Goal: Book appointment/travel/reservation

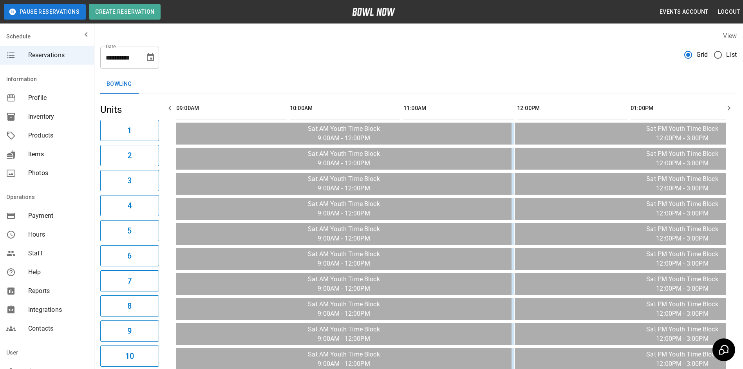
scroll to position [0, 795]
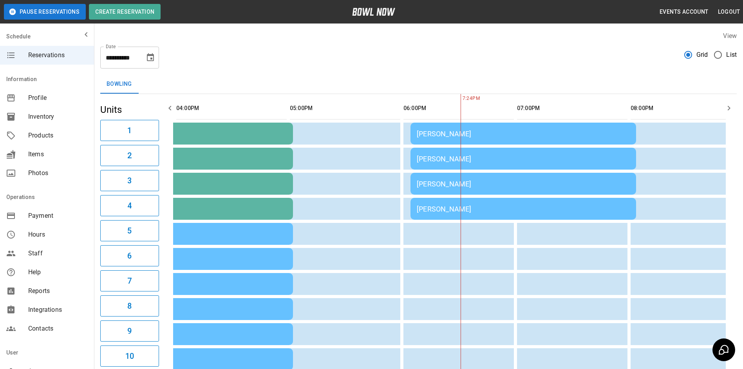
click at [175, 107] on button "button" at bounding box center [170, 108] width 16 height 16
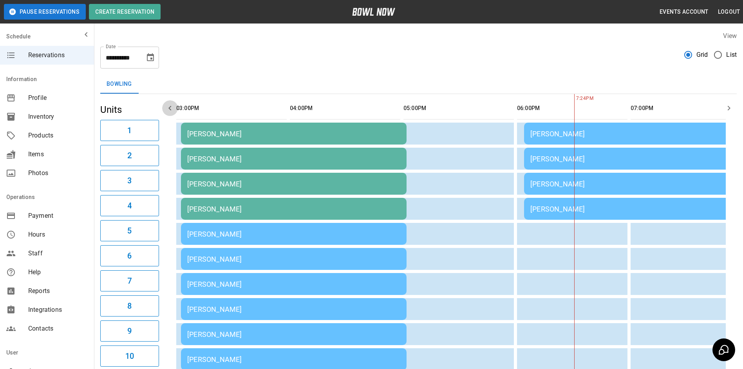
click at [175, 107] on button "button" at bounding box center [170, 108] width 16 height 16
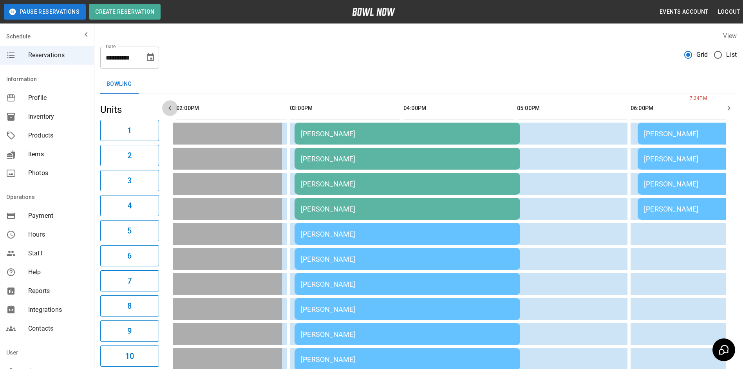
click at [175, 107] on button "button" at bounding box center [170, 108] width 16 height 16
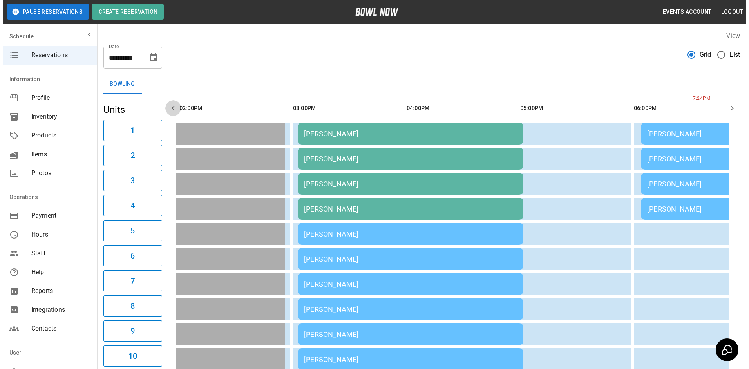
scroll to position [0, 454]
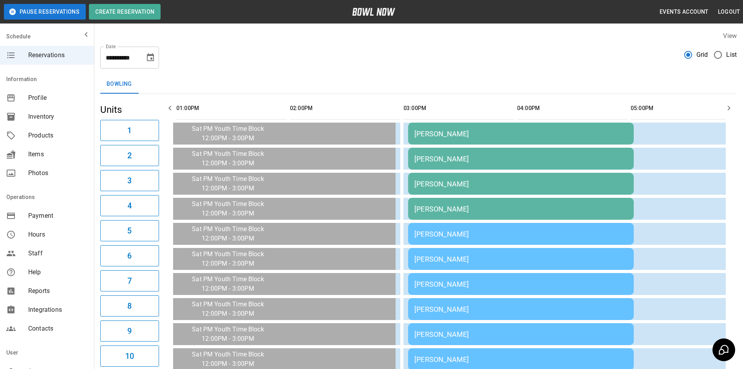
click at [536, 133] on div "[PERSON_NAME]" at bounding box center [520, 134] width 213 height 8
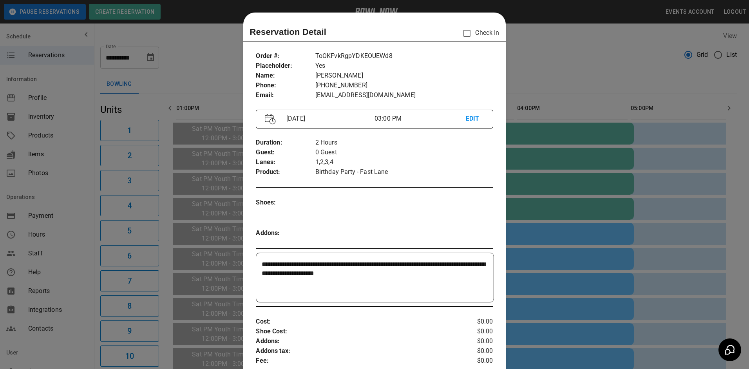
scroll to position [13, 0]
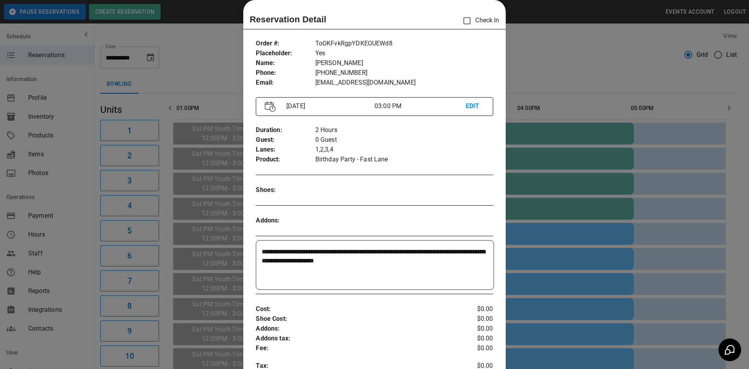
click at [607, 74] on div at bounding box center [374, 184] width 749 height 369
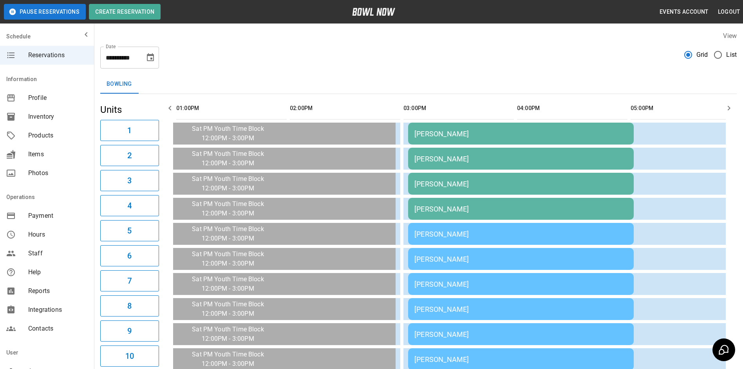
click at [632, 136] on td "[PERSON_NAME]" at bounding box center [521, 134] width 226 height 22
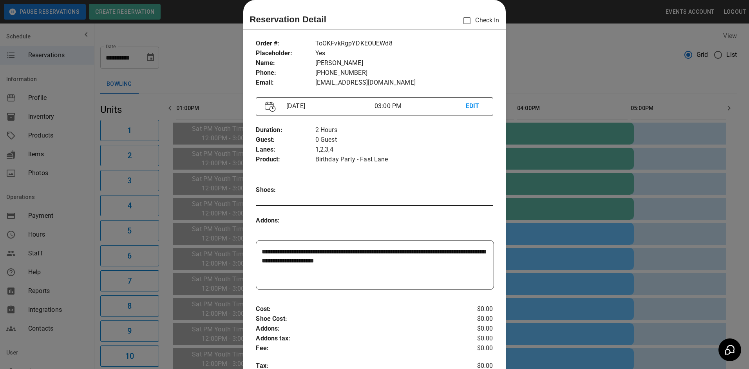
click at [589, 82] on div at bounding box center [374, 184] width 749 height 369
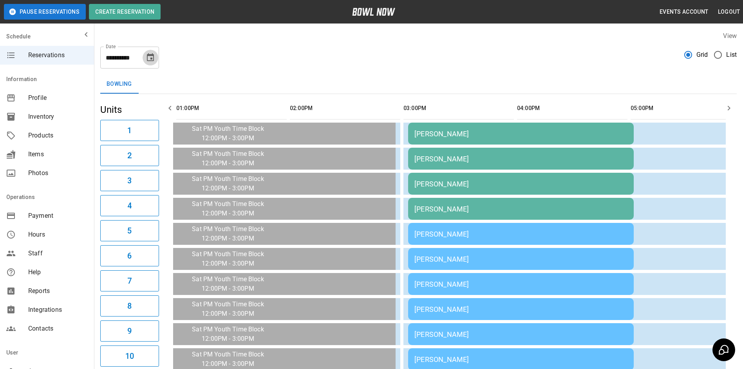
click at [150, 58] on icon "Choose date, selected date is Oct 4, 2025" at bounding box center [150, 57] width 7 height 8
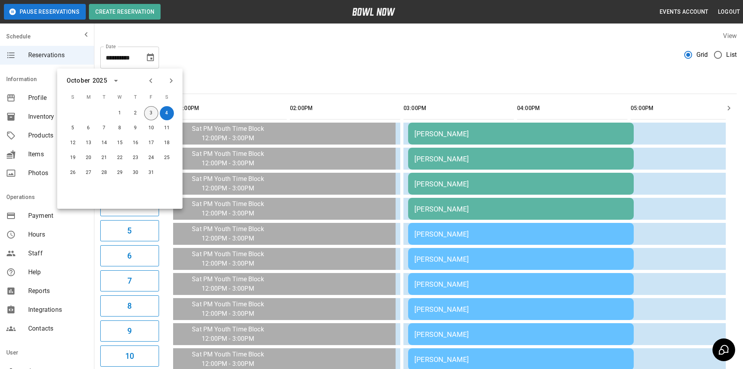
click at [150, 116] on button "3" at bounding box center [151, 113] width 14 height 14
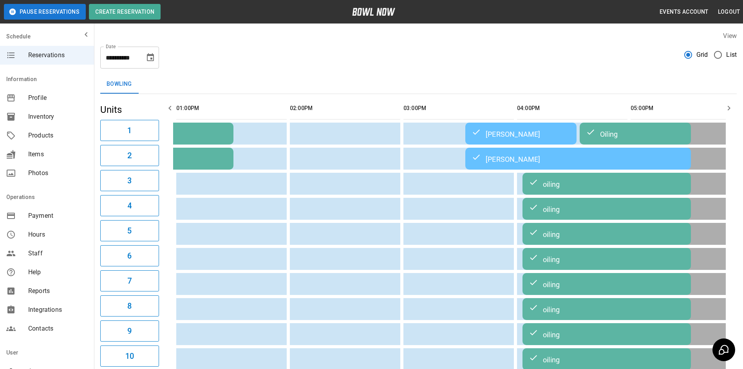
scroll to position [0, 1136]
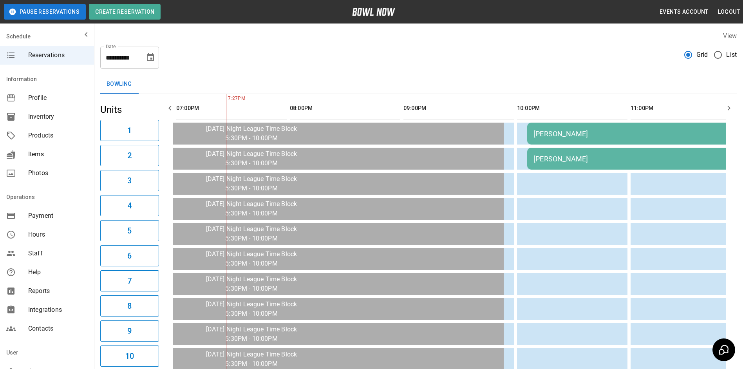
drag, startPoint x: 301, startPoint y: 56, endPoint x: 300, endPoint y: 51, distance: 5.5
click at [301, 51] on div "**********" at bounding box center [418, 54] width 636 height 28
click at [152, 55] on icon "Choose date, selected date is Oct 3, 2025" at bounding box center [150, 57] width 7 height 8
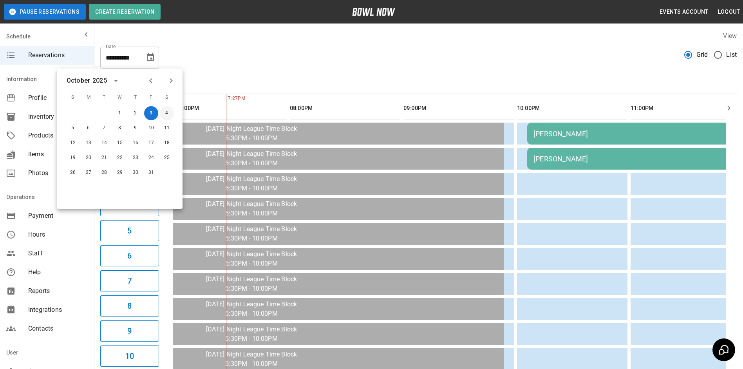
click at [164, 109] on button "4" at bounding box center [167, 113] width 14 height 14
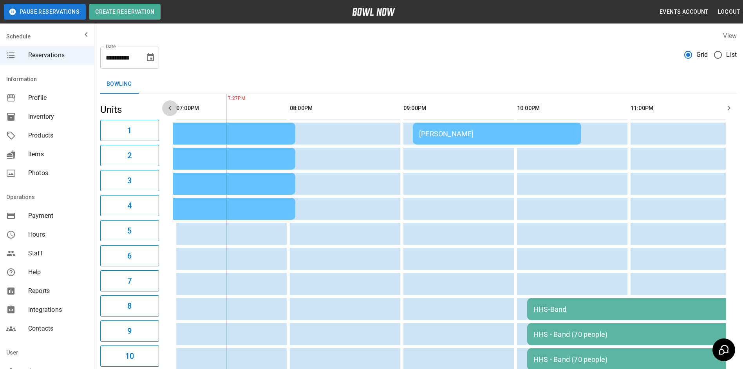
click at [165, 105] on button "button" at bounding box center [170, 108] width 16 height 16
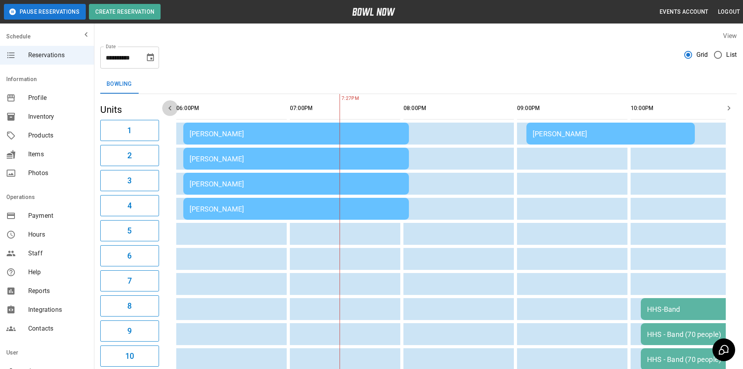
click at [165, 105] on button "button" at bounding box center [170, 108] width 16 height 16
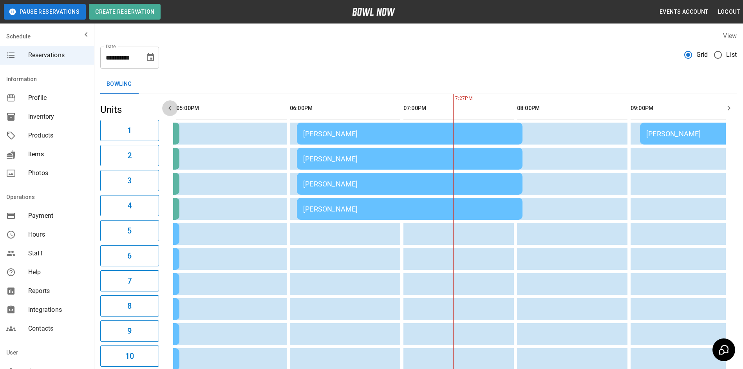
click at [165, 105] on button "button" at bounding box center [170, 108] width 16 height 16
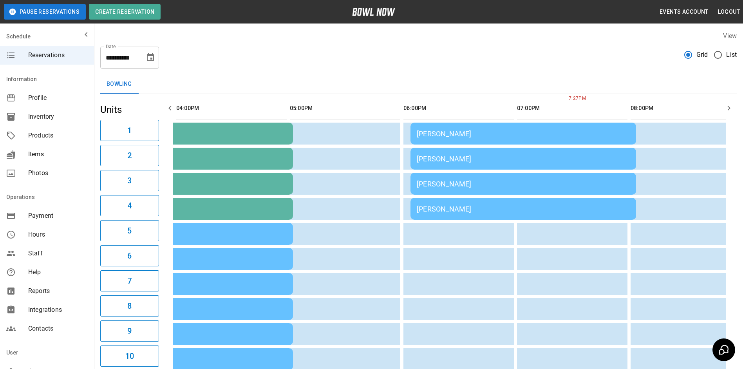
click at [165, 105] on button "button" at bounding box center [170, 108] width 16 height 16
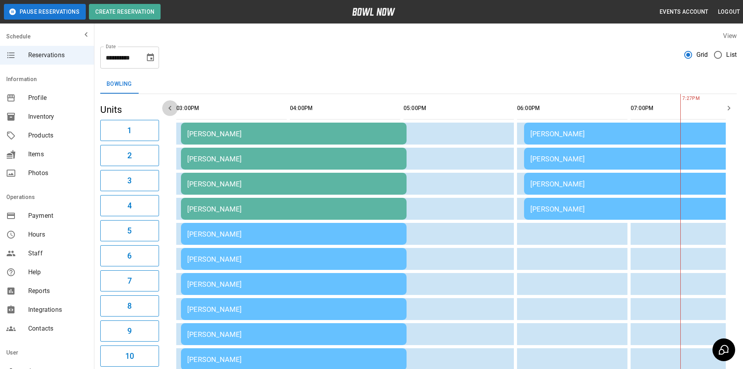
click at [165, 105] on button "button" at bounding box center [170, 108] width 16 height 16
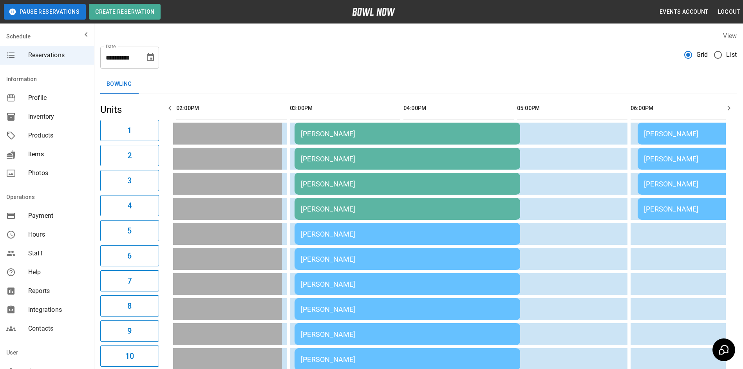
click at [152, 58] on icon "Choose date, selected date is Oct 4, 2025" at bounding box center [150, 57] width 7 height 8
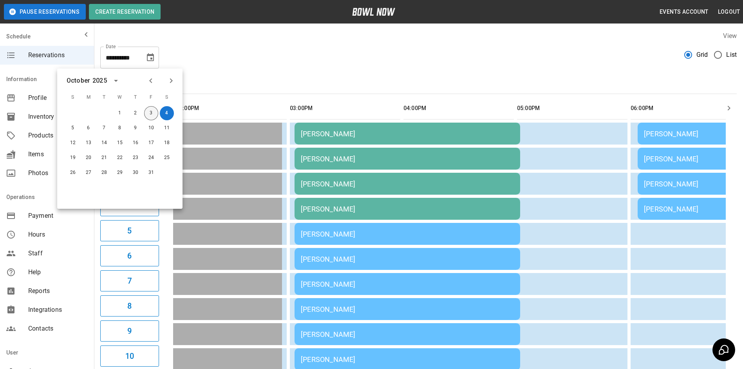
click at [150, 111] on button "3" at bounding box center [151, 113] width 14 height 14
type input "**********"
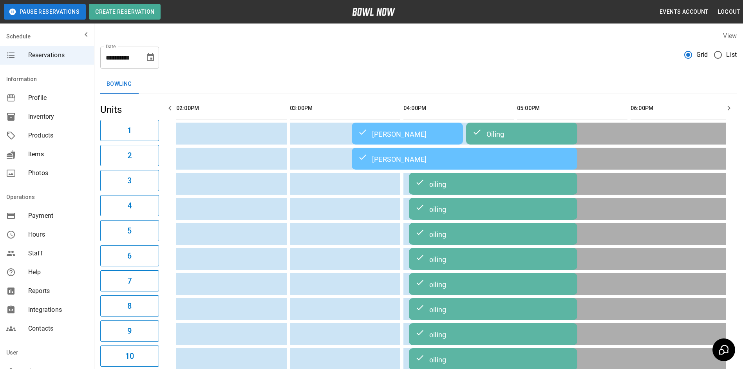
click at [213, 76] on div "Bowling" at bounding box center [418, 84] width 636 height 19
